Goal: Ask a question

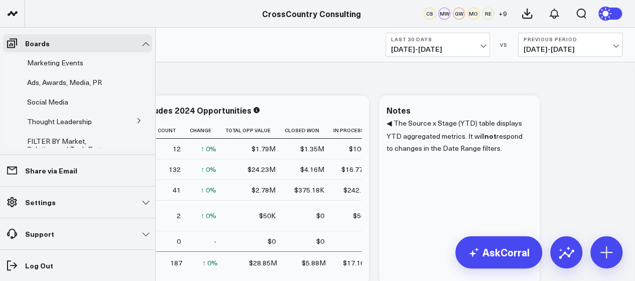
scroll to position [187, 0]
click at [82, 85] on span "Ads, Awards, Media, PR" at bounding box center [64, 81] width 75 height 10
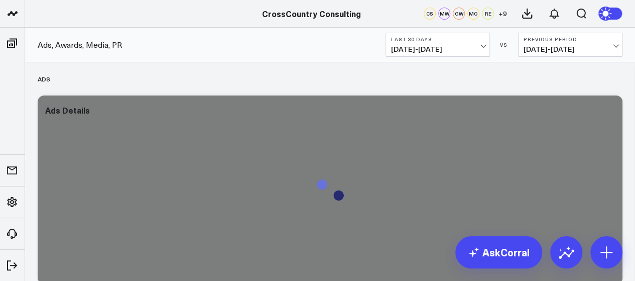
click at [615, 50] on span "[DATE] - [DATE]" at bounding box center [569, 49] width 93 height 8
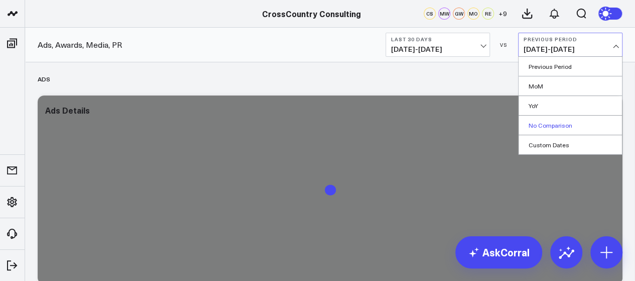
click at [539, 125] on link "No Comparison" at bounding box center [569, 124] width 103 height 19
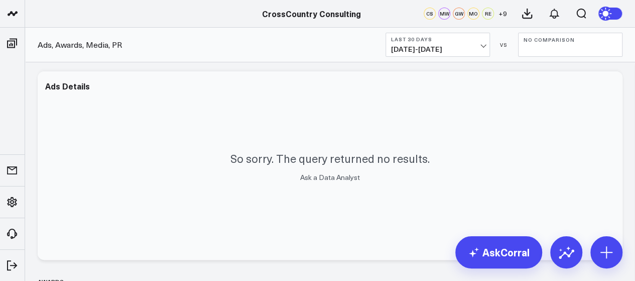
scroll to position [23, 0]
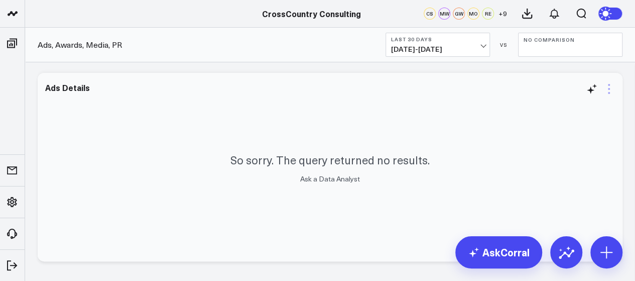
click at [608, 89] on icon at bounding box center [609, 89] width 2 height 2
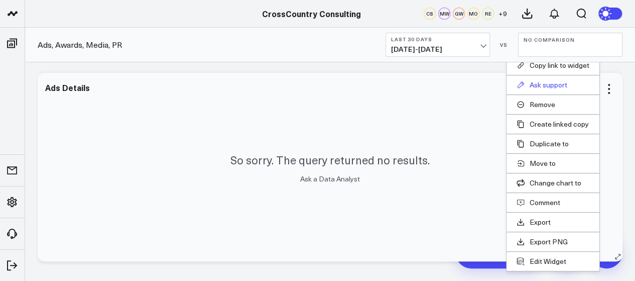
click at [536, 83] on button "Ask support" at bounding box center [552, 84] width 73 height 9
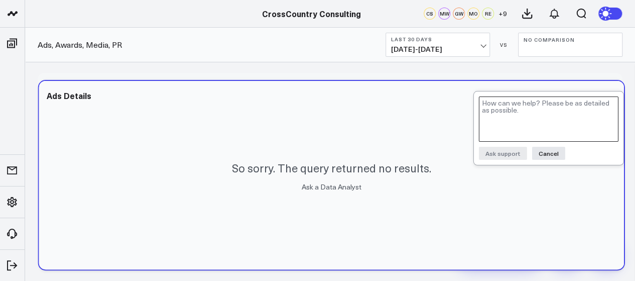
drag, startPoint x: 509, startPoint y: 100, endPoint x: 523, endPoint y: 111, distance: 18.0
click at [523, 111] on textarea at bounding box center [549, 118] width 140 height 45
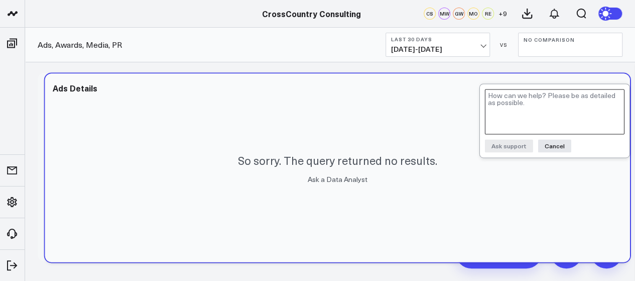
drag, startPoint x: 481, startPoint y: 93, endPoint x: 489, endPoint y: 94, distance: 7.5
click at [489, 94] on textarea at bounding box center [555, 111] width 140 height 45
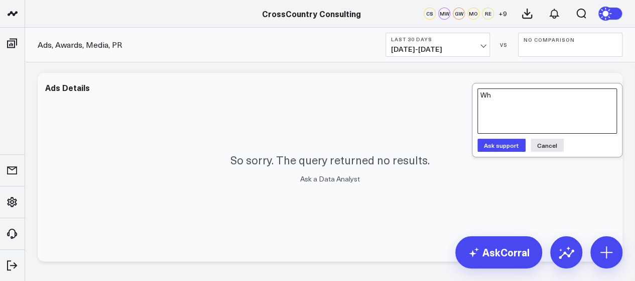
type textarea "W"
type textarea "Query returned no results - why?"
click at [497, 148] on button "Ask support" at bounding box center [501, 145] width 48 height 13
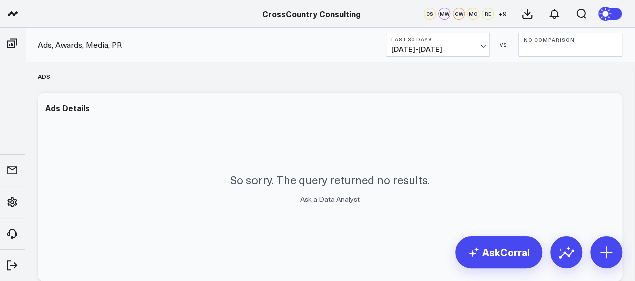
scroll to position [1, 0]
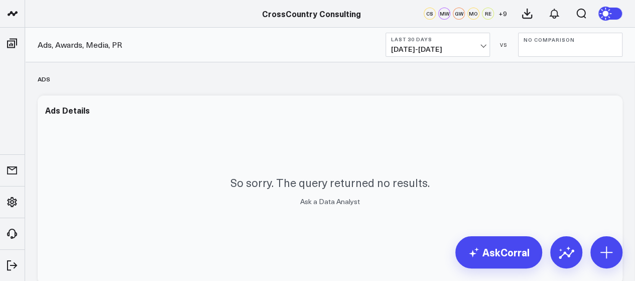
click at [479, 52] on span "08/28/25 - 09/26/25" at bounding box center [437, 49] width 93 height 8
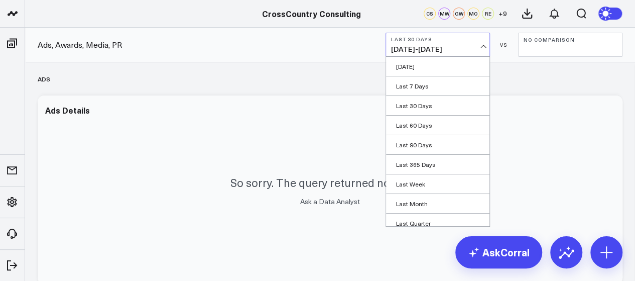
scroll to position [101, 0]
click at [435, 191] on link "YTD" at bounding box center [437, 199] width 103 height 19
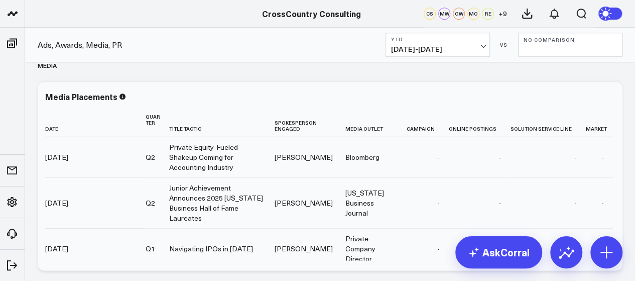
scroll to position [472, 0]
